Goal: Use online tool/utility

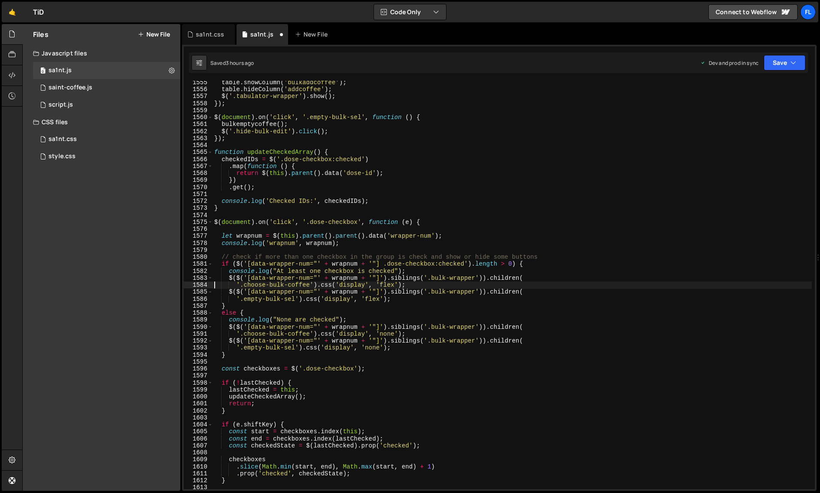
scroll to position [11104, 0]
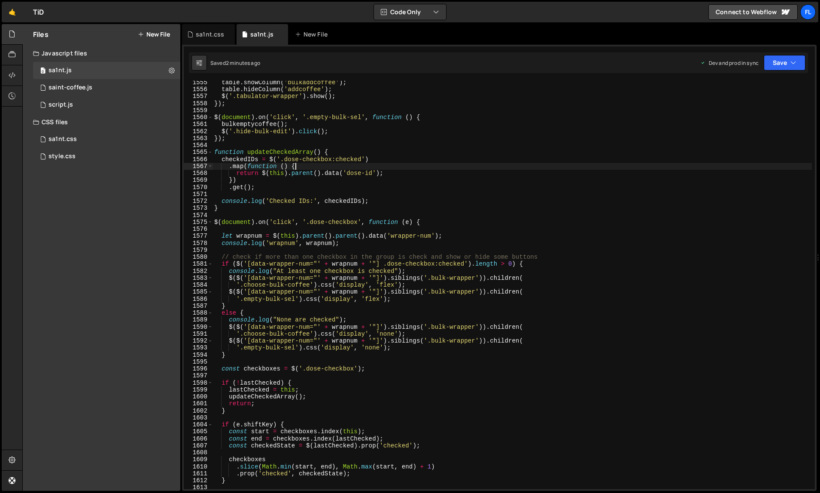
click at [539, 169] on div "table . showColumn ( 'bulkaddcoffee' ) ; table . hideColumn ( 'addcoffee' ) ; $…" at bounding box center [513, 290] width 600 height 423
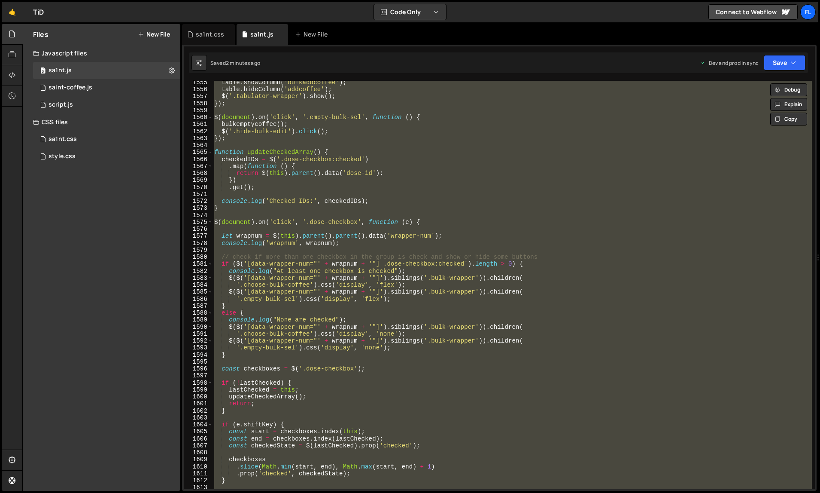
paste textarea
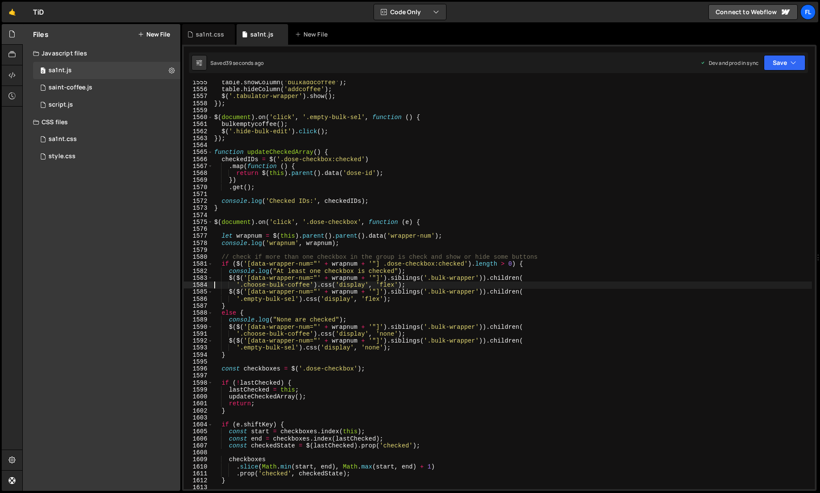
click at [539, 93] on div "table . showColumn ( 'bulkaddcoffee' ) ; table . hideColumn ( 'addcoffee' ) ; $…" at bounding box center [513, 290] width 600 height 423
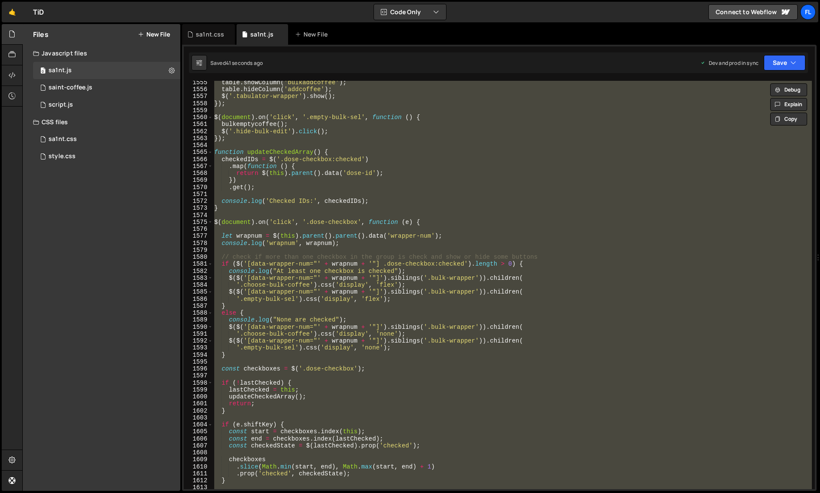
paste textarea
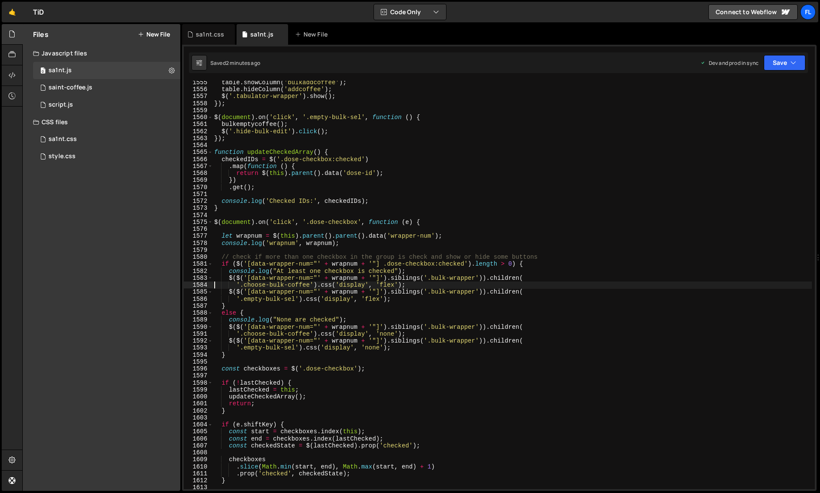
click at [486, 161] on div "table . showColumn ( 'bulkaddcoffee' ) ; table . hideColumn ( 'addcoffee' ) ; $…" at bounding box center [513, 290] width 600 height 423
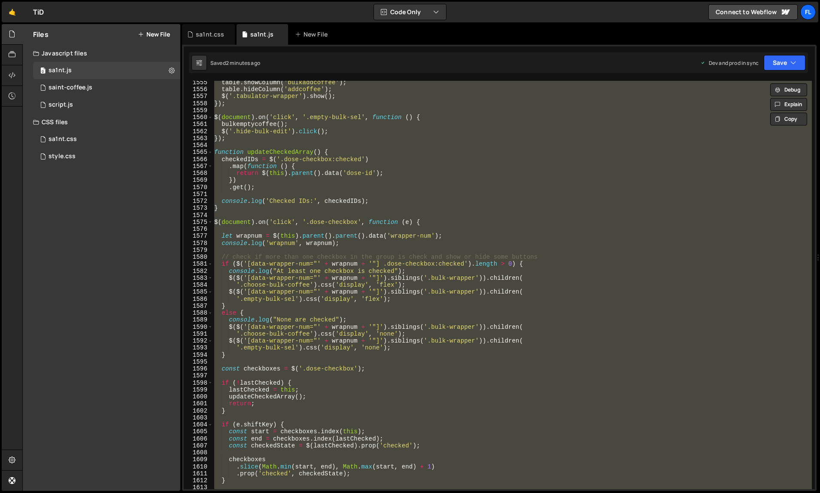
paste textarea
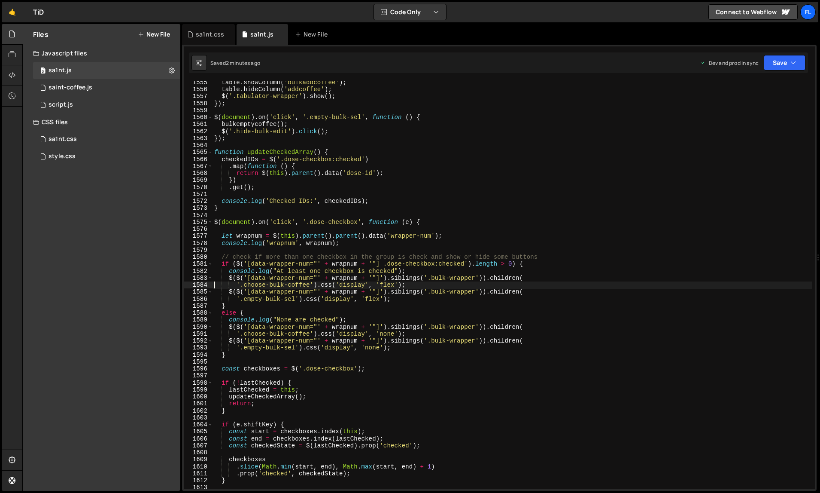
click at [557, 177] on div "table . showColumn ( 'bulkaddcoffee' ) ; table . hideColumn ( 'addcoffee' ) ; $…" at bounding box center [513, 290] width 600 height 423
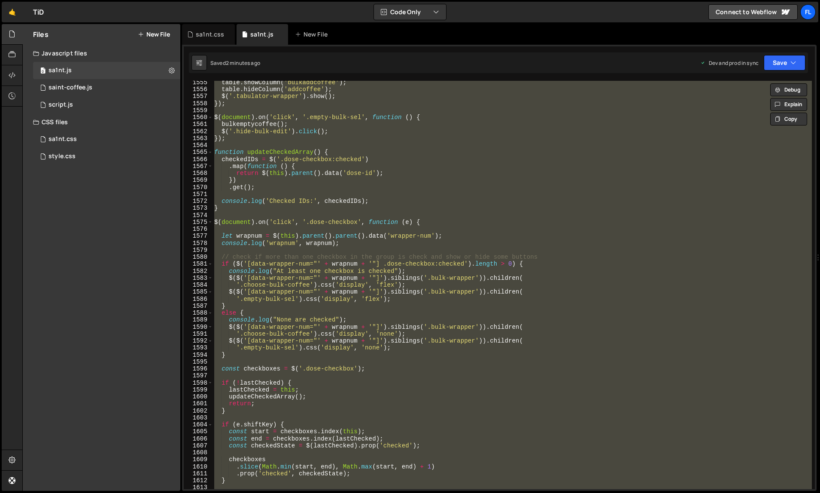
paste textarea
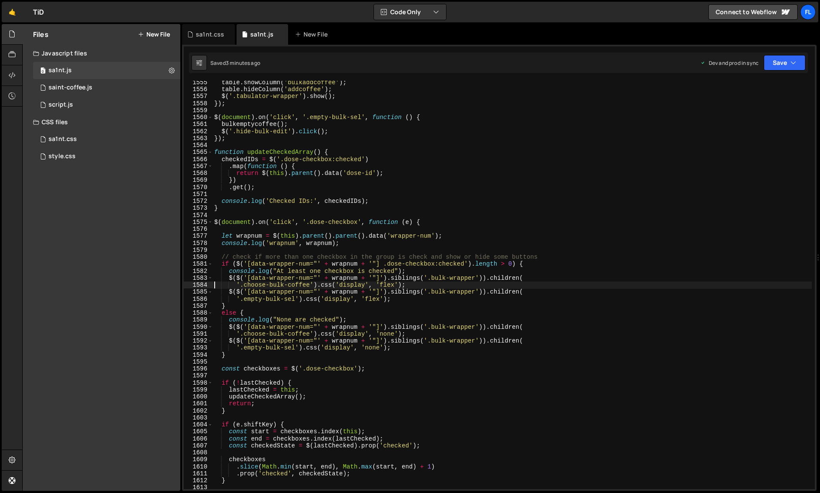
click at [540, 189] on div "table . showColumn ( 'bulkaddcoffee' ) ; table . hideColumn ( 'addcoffee' ) ; $…" at bounding box center [513, 290] width 600 height 423
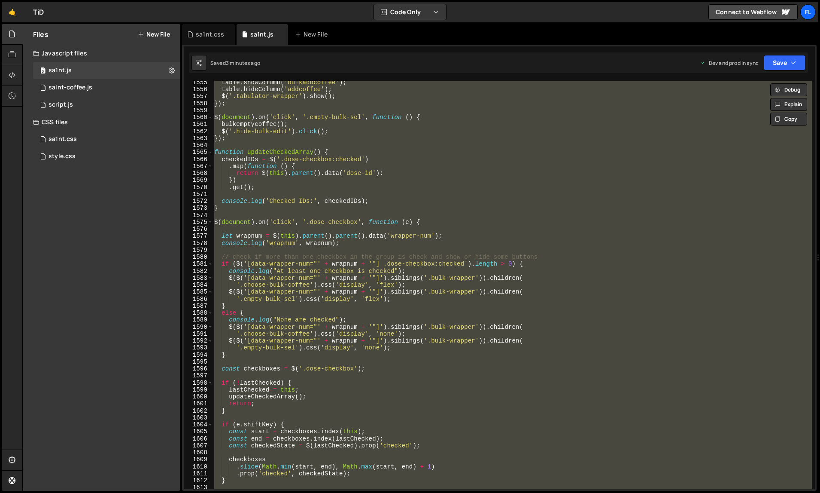
paste textarea
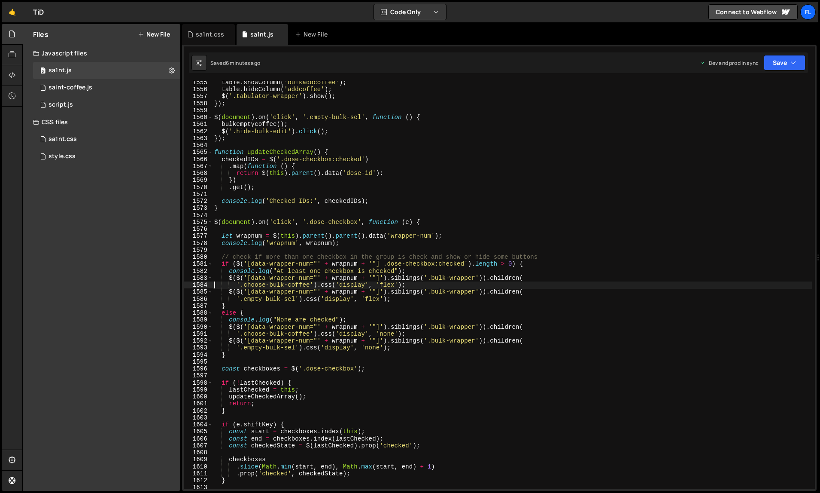
click at [576, 136] on div "table . showColumn ( 'bulkaddcoffee' ) ; table . hideColumn ( 'addcoffee' ) ; $…" at bounding box center [513, 290] width 600 height 423
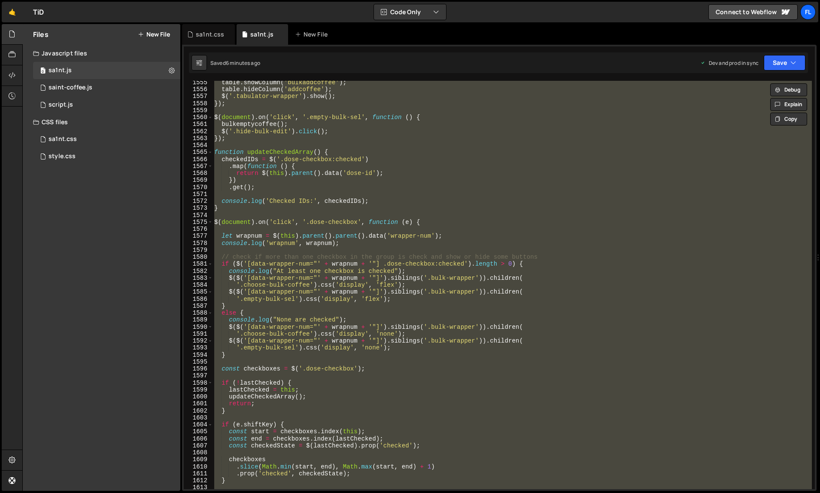
paste textarea
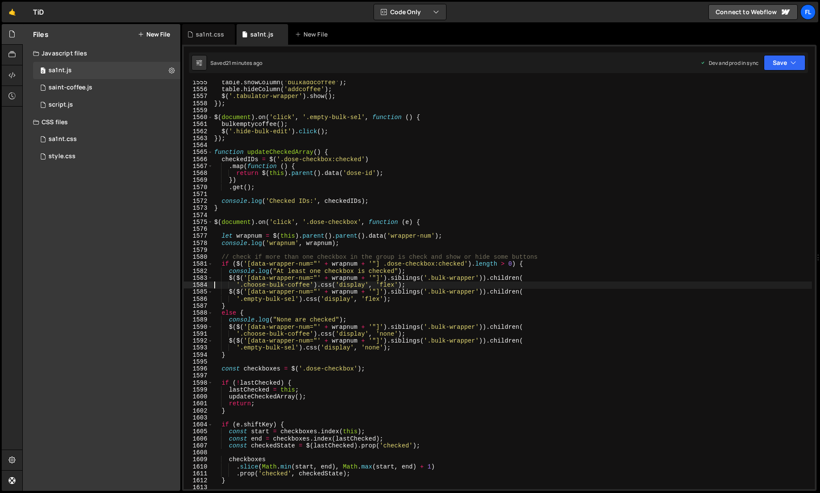
click at [665, 140] on div "table . showColumn ( 'bulkaddcoffee' ) ; table . hideColumn ( 'addcoffee' ) ; $…" at bounding box center [513, 290] width 600 height 423
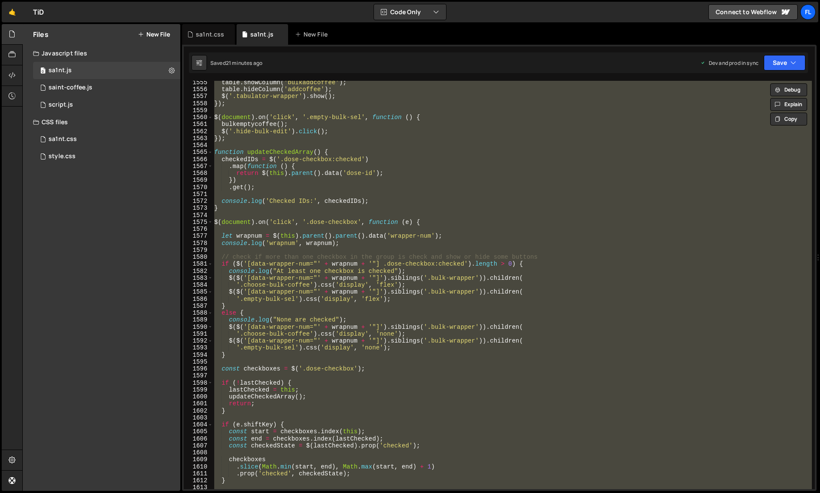
paste textarea
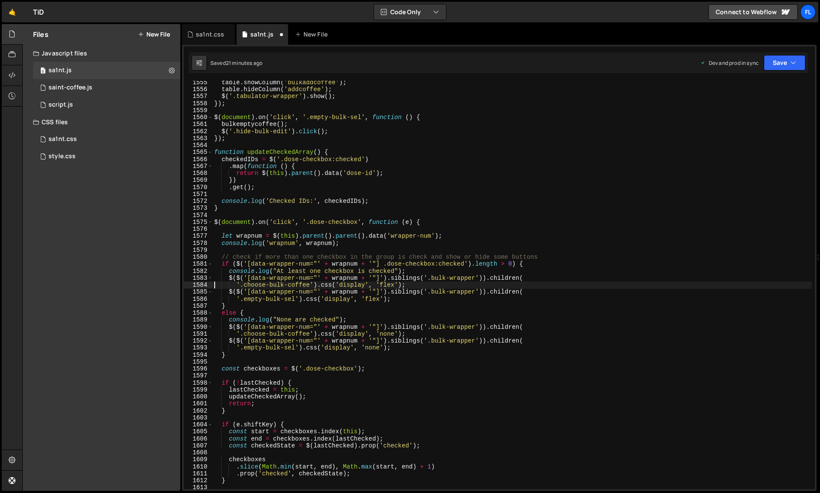
type textarea "'.choose-bulk-coffee').css('display', 'flex');"
